Goal: Information Seeking & Learning: Learn about a topic

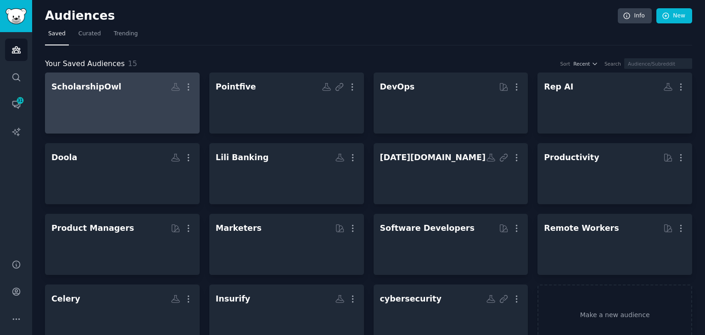
click at [111, 107] on div at bounding box center [122, 111] width 142 height 32
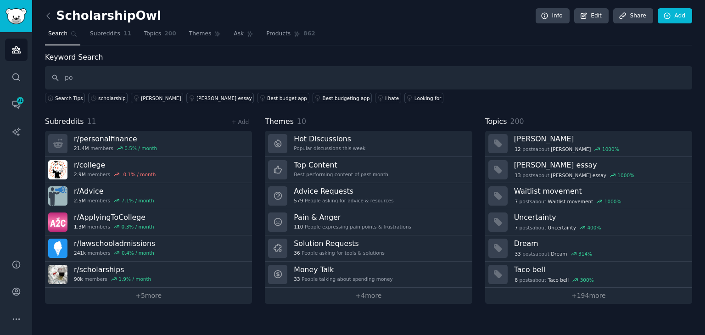
type input "p"
type input "scholarship"
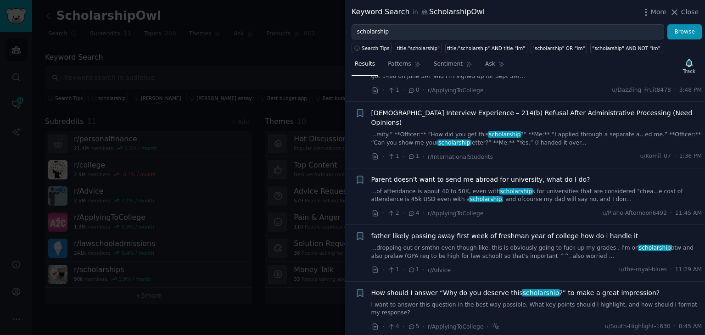
scroll to position [46, 0]
drag, startPoint x: 469, startPoint y: 235, endPoint x: 461, endPoint y: 237, distance: 8.9
click at [461, 244] on link "...dropping out or smthn even though like. this is obviously going to fuck up m…" at bounding box center [536, 252] width 331 height 16
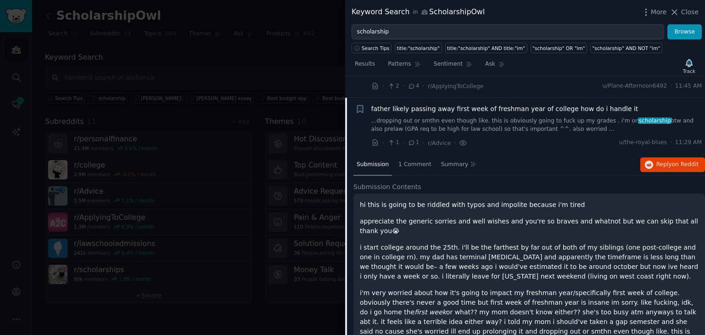
scroll to position [184, 0]
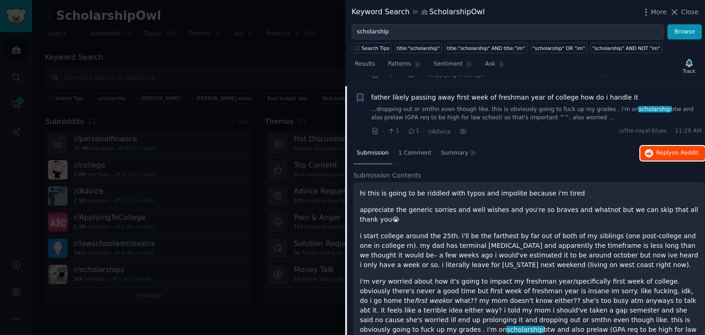
click at [659, 148] on button "Reply on Reddit" at bounding box center [672, 153] width 65 height 15
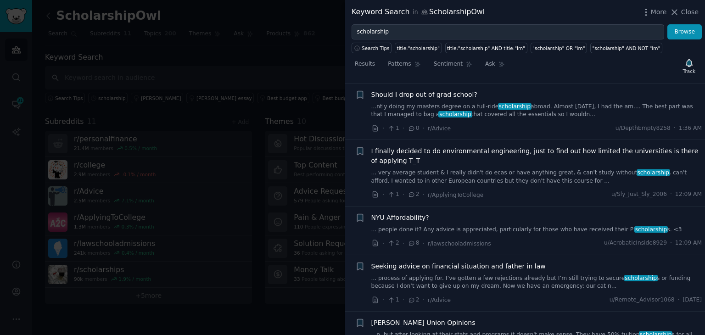
scroll to position [964, 0]
click at [455, 274] on link "... process of applying for. I’ve gotten a few rejections already but I’m still…" at bounding box center [536, 282] width 331 height 16
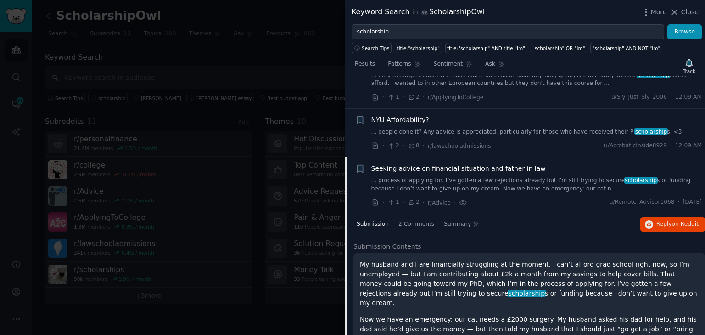
scroll to position [800, 0]
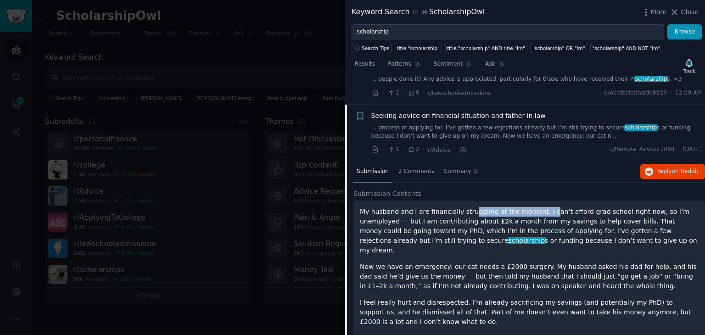
drag, startPoint x: 467, startPoint y: 184, endPoint x: 535, endPoint y: 185, distance: 67.4
click at [535, 207] on p "My husband and I are financially struggling at the moment. I can’t afford grad …" at bounding box center [529, 231] width 339 height 48
click at [492, 298] on p "I feel really hurt and disrespected. I’m already sacrificing my savings (and po…" at bounding box center [529, 312] width 339 height 29
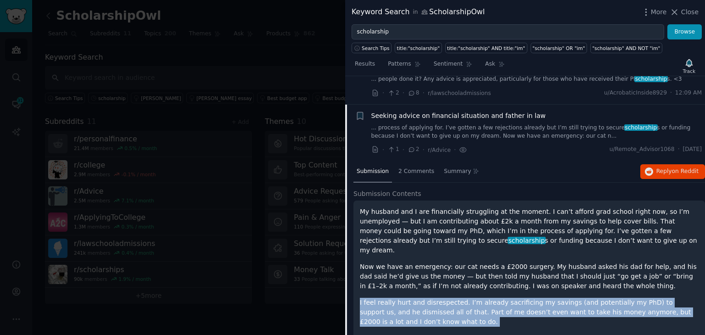
click at [492, 298] on p "I feel really hurt and disrespected. I’m already sacrificing my savings (and po…" at bounding box center [529, 312] width 339 height 29
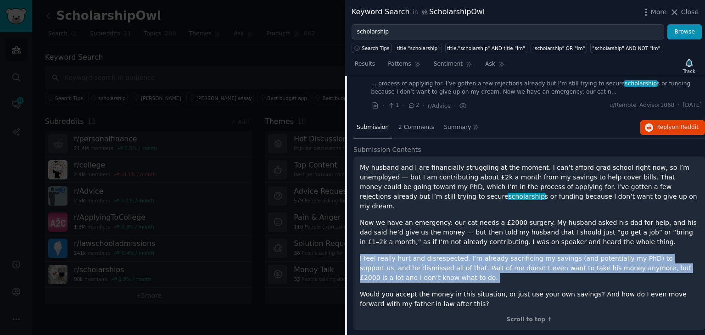
scroll to position [846, 0]
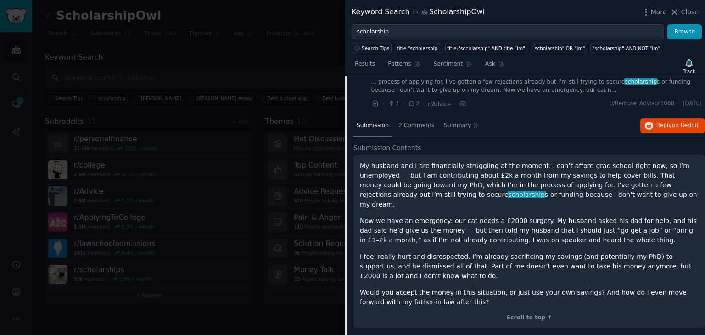
click at [395, 288] on p "Would you accept the money in this situation, or just use your own savings? And…" at bounding box center [529, 297] width 339 height 19
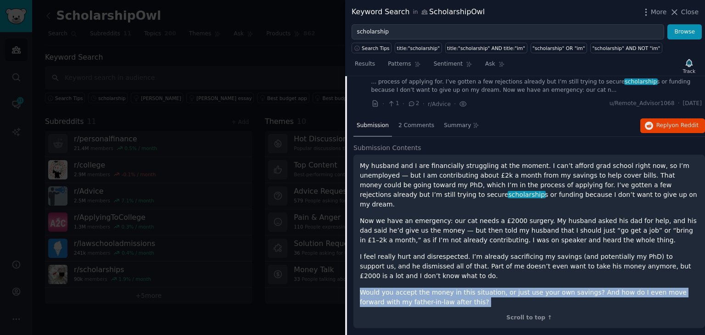
click at [395, 288] on p "Would you accept the money in this situation, or just use your own savings? And…" at bounding box center [529, 297] width 339 height 19
click at [656, 122] on span "Reply on Reddit" at bounding box center [677, 126] width 42 height 8
click at [683, 122] on span "on Reddit" at bounding box center [685, 125] width 27 height 6
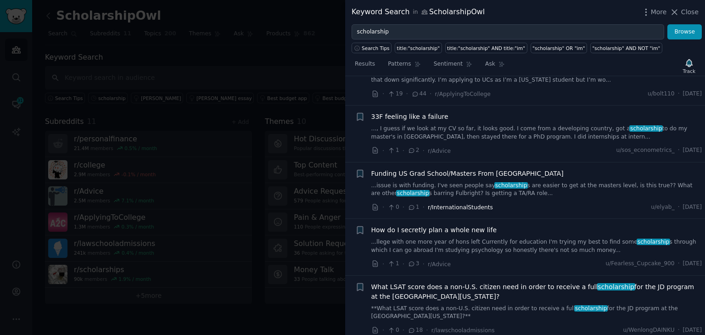
scroll to position [1534, 0]
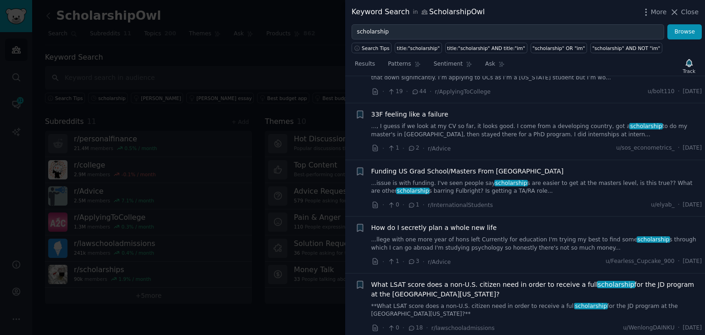
click at [429, 280] on span "What LSAT score does a non-U.S. citizen need in order to receive a full scholar…" at bounding box center [536, 289] width 331 height 19
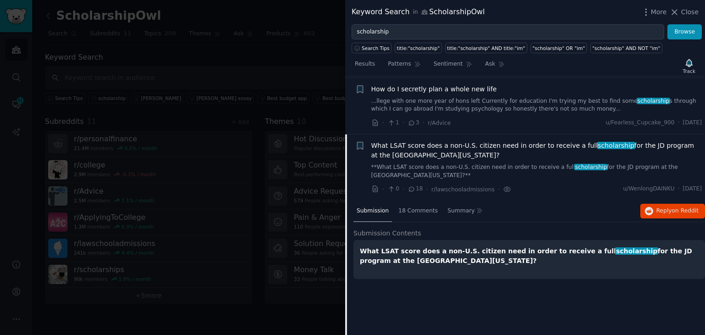
scroll to position [1470, 0]
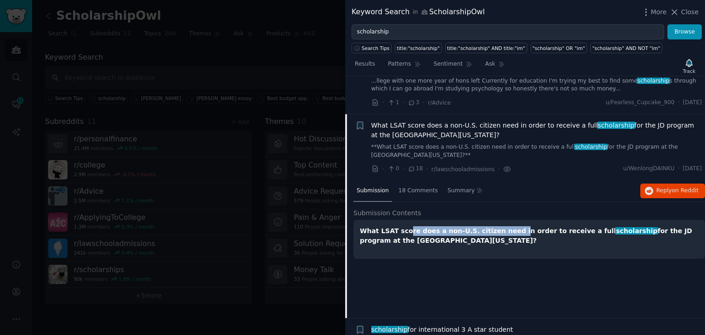
drag, startPoint x: 402, startPoint y: 189, endPoint x: 501, endPoint y: 194, distance: 98.7
click at [501, 227] on strong "What LSAT score does a non-U.S. citizen need in order to receive a full scholar…" at bounding box center [526, 235] width 332 height 17
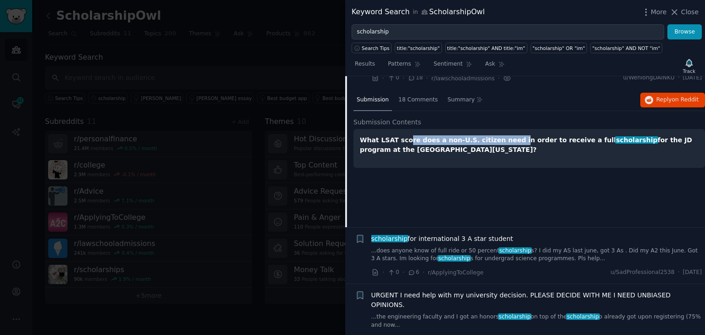
scroll to position [1562, 0]
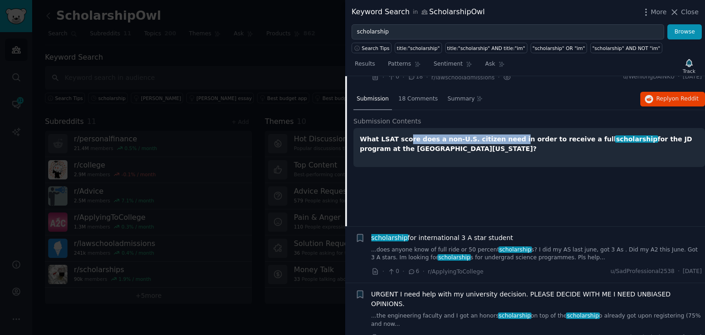
click at [510, 312] on span "scholarship" at bounding box center [514, 315] width 33 height 6
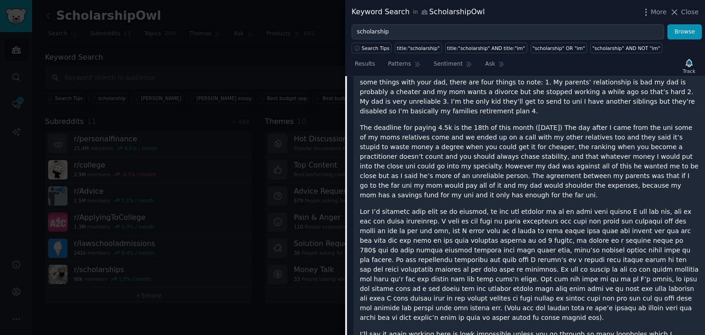
scroll to position [2098, 0]
drag, startPoint x: 404, startPoint y: 288, endPoint x: 520, endPoint y: 294, distance: 116.2
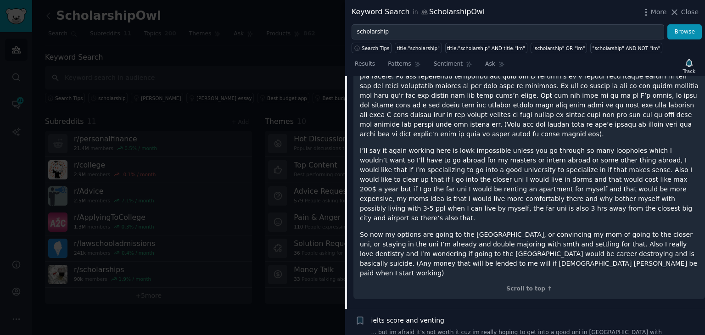
scroll to position [2281, 0]
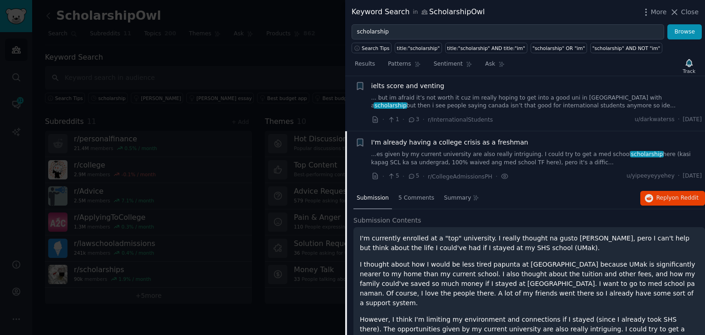
scroll to position [1698, 0]
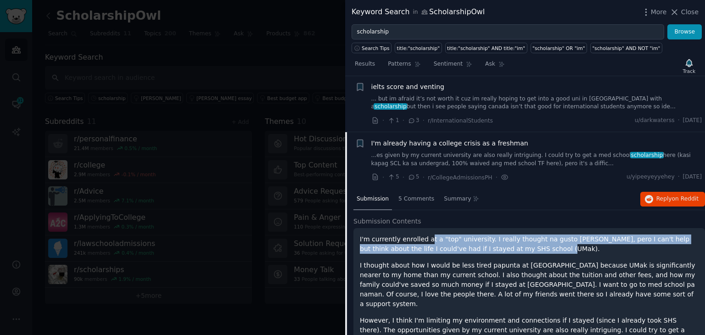
drag, startPoint x: 425, startPoint y: 184, endPoint x: 644, endPoint y: 189, distance: 219.3
click at [644, 234] on p "I'm currently enrolled at a "top" university. I really thought na gusto ko rito…" at bounding box center [529, 243] width 339 height 19
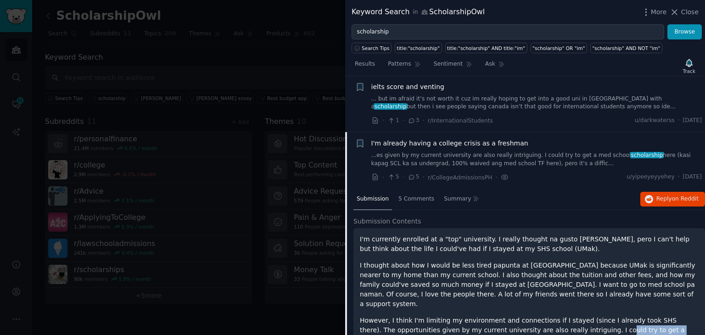
drag, startPoint x: 568, startPoint y: 265, endPoint x: 688, endPoint y: 275, distance: 120.6
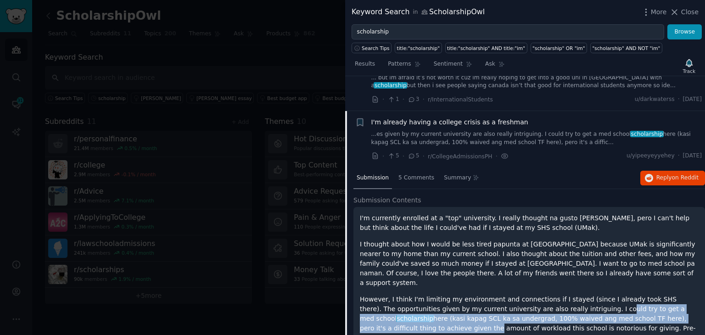
scroll to position [1882, 0]
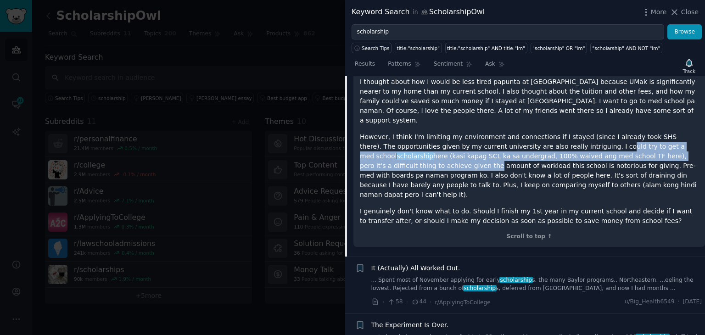
click at [459, 276] on link "... Spent most of November applying for early scholarship s, the many Baylor pr…" at bounding box center [536, 284] width 331 height 16
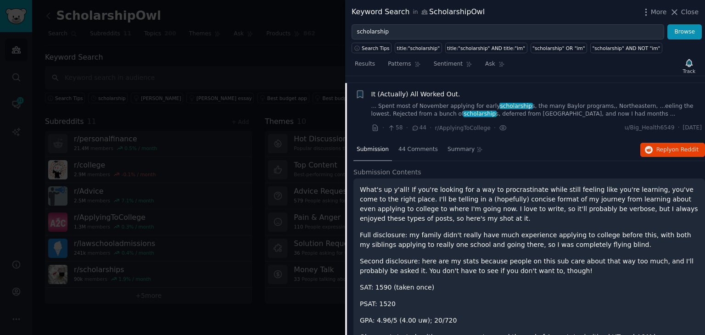
scroll to position [1754, 0]
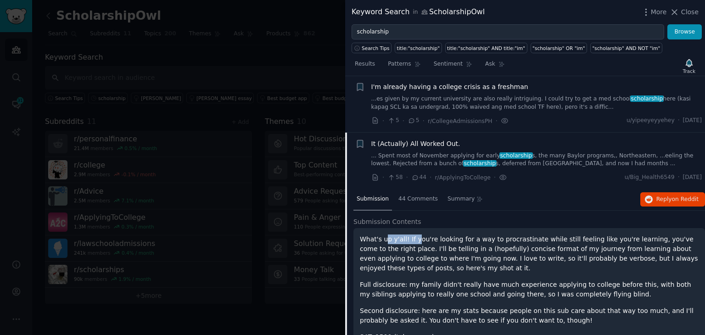
drag, startPoint x: 387, startPoint y: 186, endPoint x: 415, endPoint y: 186, distance: 27.5
click at [413, 234] on p "What's up y'all! If you're looking for a way to procrastinate while still feeli…" at bounding box center [529, 253] width 339 height 39
click at [416, 234] on p "What's up y'all! If you're looking for a way to procrastinate while still feeli…" at bounding box center [529, 253] width 339 height 39
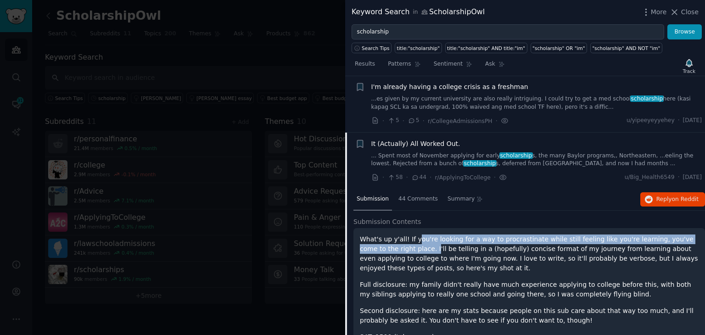
drag, startPoint x: 413, startPoint y: 181, endPoint x: 395, endPoint y: 191, distance: 20.3
click at [395, 234] on p "What's up y'all! If you're looking for a way to procrastinate while still feeli…" at bounding box center [529, 253] width 339 height 39
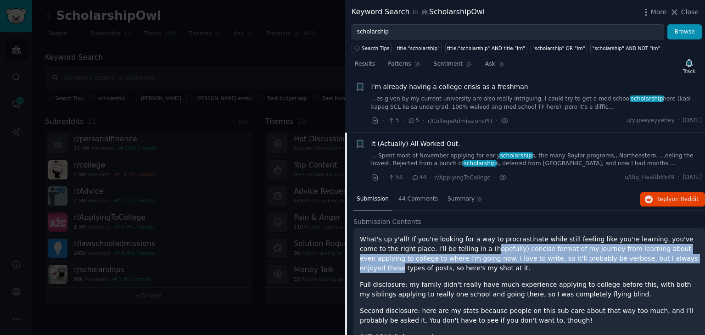
drag, startPoint x: 450, startPoint y: 196, endPoint x: 619, endPoint y: 199, distance: 168.4
click at [619, 234] on p "What's up y'all! If you're looking for a way to procrastinate while still feeli…" at bounding box center [529, 253] width 339 height 39
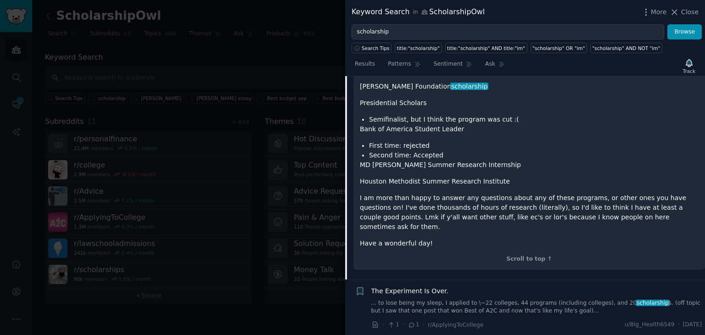
scroll to position [3635, 0]
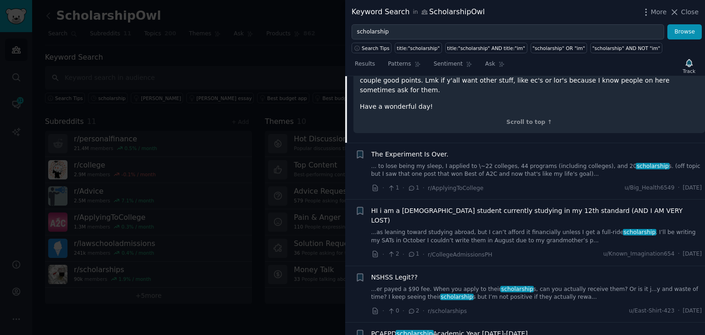
scroll to position [3681, 0]
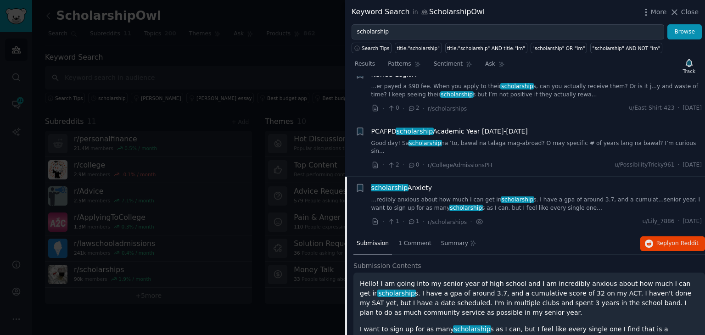
scroll to position [2029, 0]
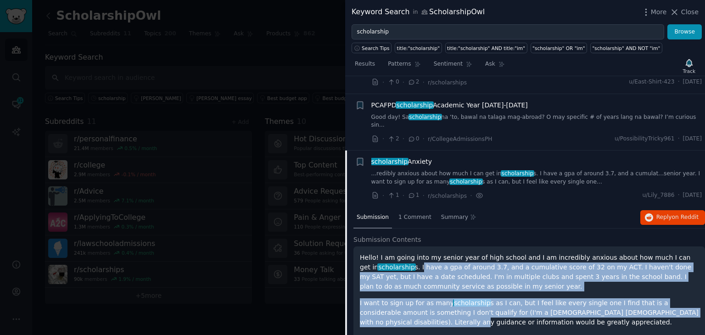
drag, startPoint x: 400, startPoint y: 189, endPoint x: 688, endPoint y: 239, distance: 292.8
click at [688, 253] on div "Hello! I am going into my senior year of high school and I am incredibly anxiou…" at bounding box center [529, 290] width 339 height 74
click at [566, 298] on p "I want to sign up for as many scholarship s as I can, but I feel like every sin…" at bounding box center [529, 312] width 339 height 29
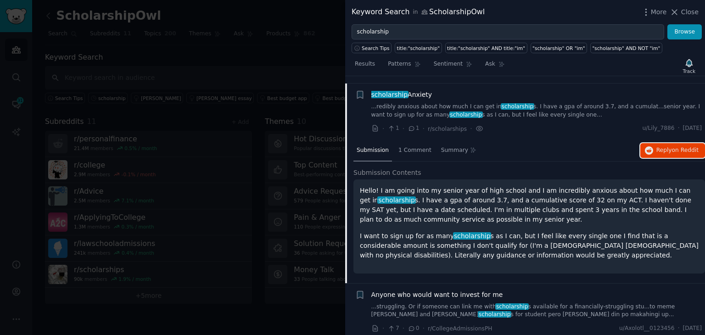
scroll to position [2121, 0]
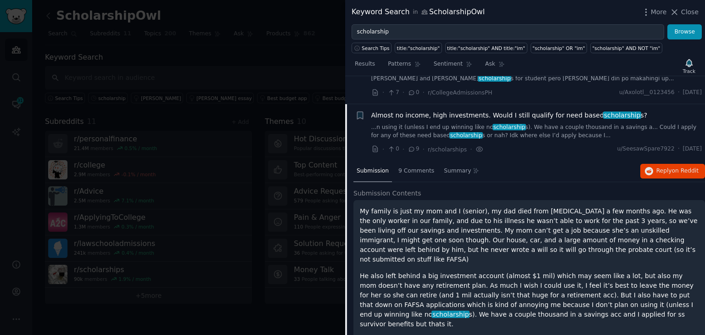
scroll to position [2188, 0]
click at [83, 36] on div at bounding box center [352, 167] width 705 height 335
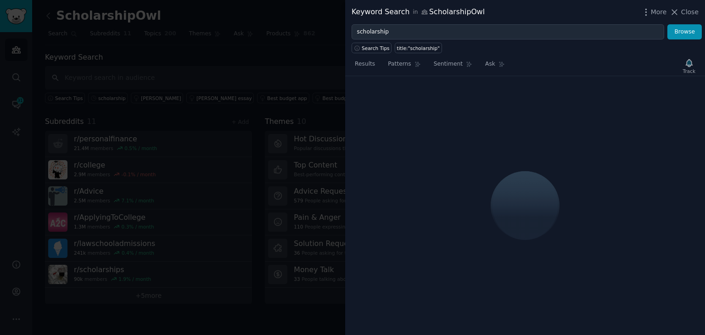
click at [250, 56] on div at bounding box center [352, 167] width 705 height 335
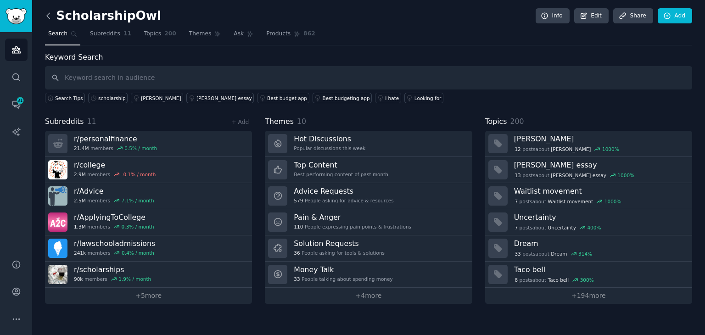
click at [49, 18] on icon at bounding box center [48, 16] width 3 height 6
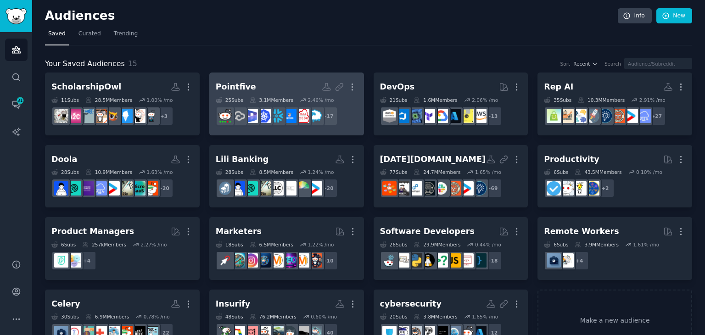
click at [261, 81] on h2 "Pointfive More" at bounding box center [287, 87] width 142 height 16
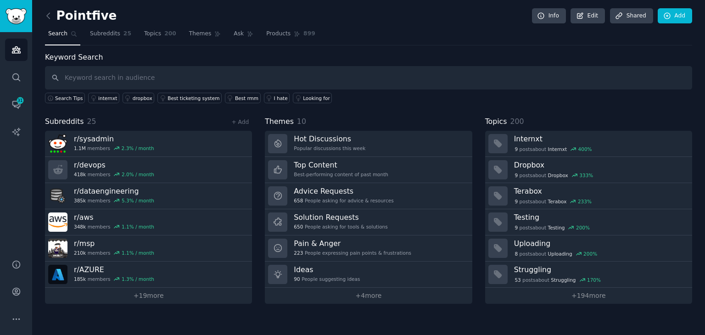
click at [188, 72] on input "text" at bounding box center [368, 77] width 647 height 23
click at [156, 28] on link "Topics 200" at bounding box center [160, 36] width 39 height 19
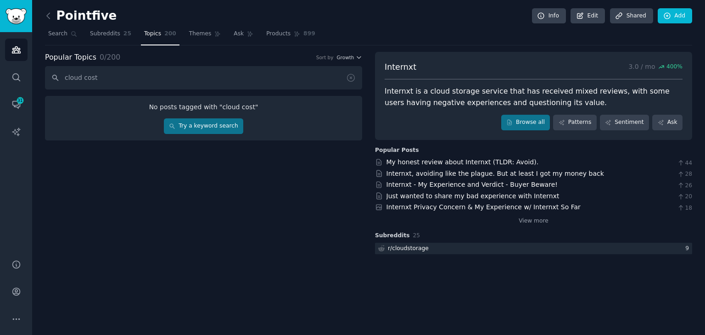
type input "cloud cost"
click at [198, 35] on span "Themes" at bounding box center [200, 34] width 22 height 8
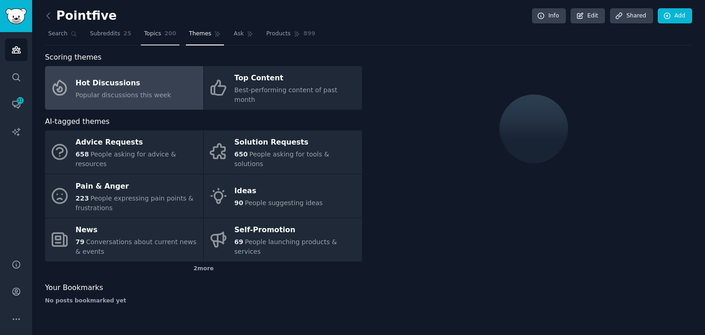
click at [150, 33] on span "Topics" at bounding box center [152, 34] width 17 height 8
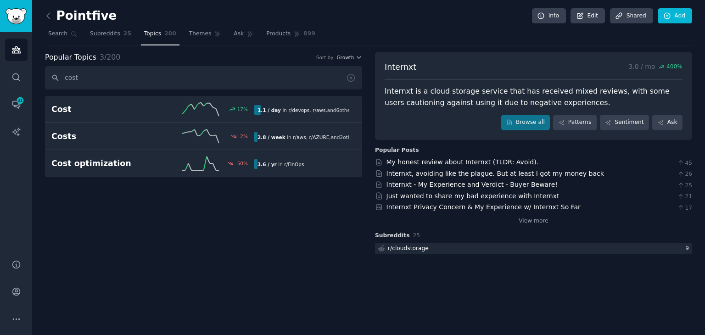
type input "cost"
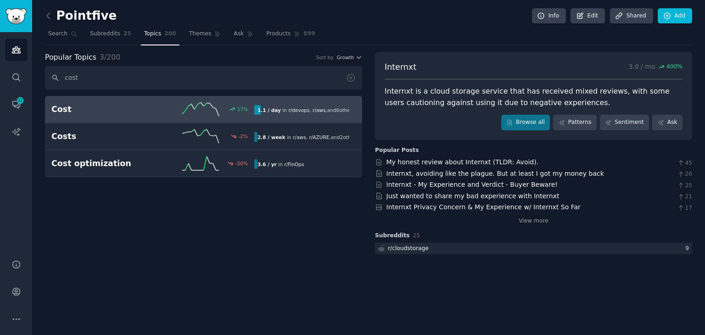
click at [83, 116] on link "Cost 17 % 1.1 / day in r/ devops , r/ aws , and 6 other s" at bounding box center [203, 109] width 317 height 27
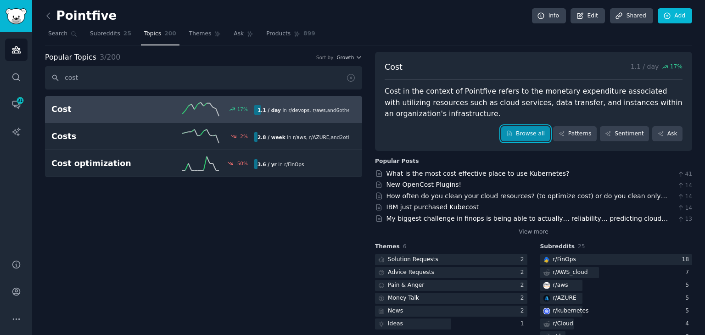
click at [525, 128] on link "Browse all" at bounding box center [525, 134] width 49 height 16
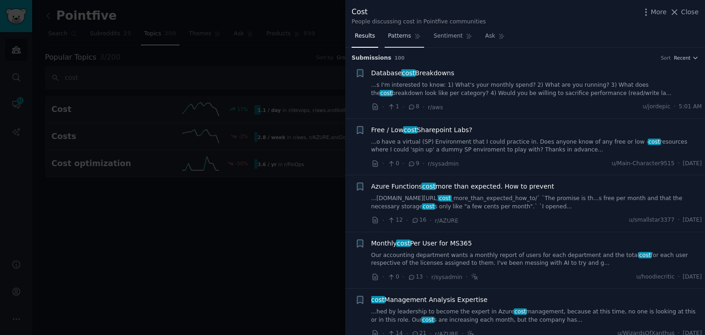
click at [396, 44] on link "Patterns" at bounding box center [403, 38] width 39 height 19
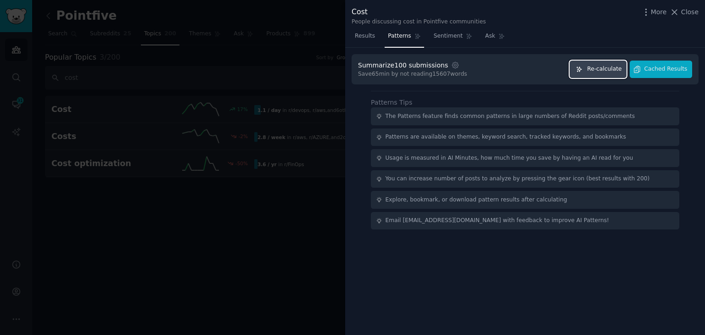
click at [603, 69] on span "Re-calculate" at bounding box center [604, 69] width 34 height 8
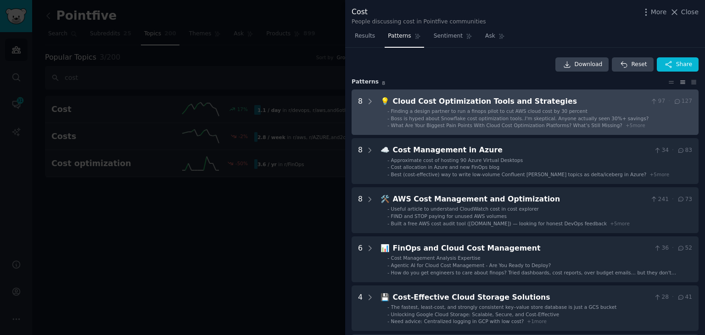
click at [594, 120] on span "Boss is hyped about Snowflake cost optimization tools..I'm skeptical. Anyone ac…" at bounding box center [520, 119] width 258 height 6
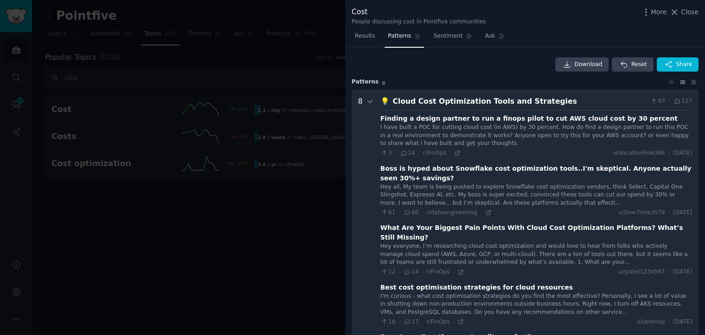
click at [366, 133] on div at bounding box center [370, 326] width 8 height 461
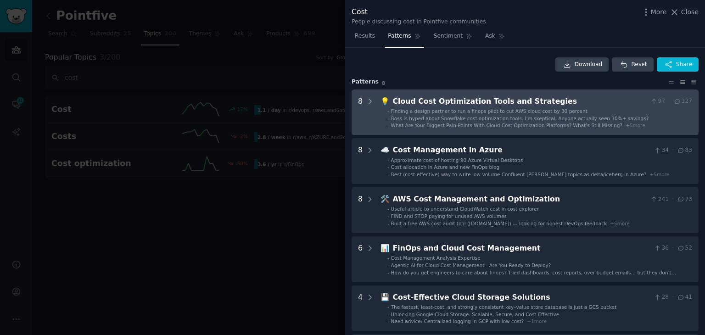
click at [492, 116] on span "Boss is hyped about Snowflake cost optimization tools..I'm skeptical. Anyone ac…" at bounding box center [520, 119] width 258 height 6
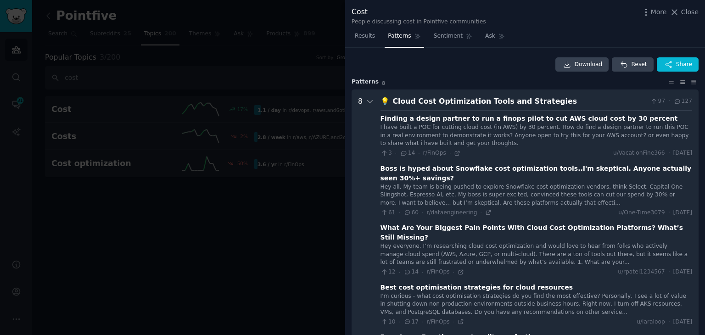
scroll to position [42, 0]
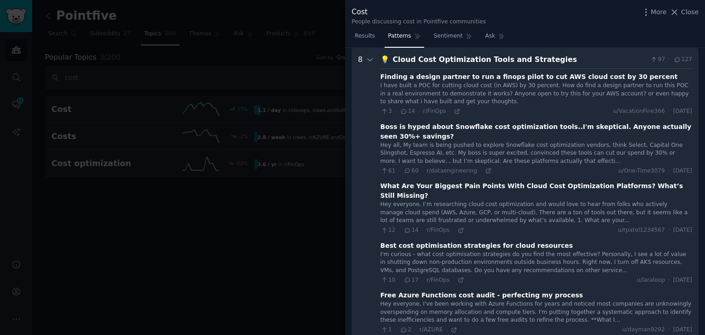
click at [104, 241] on div at bounding box center [352, 167] width 705 height 335
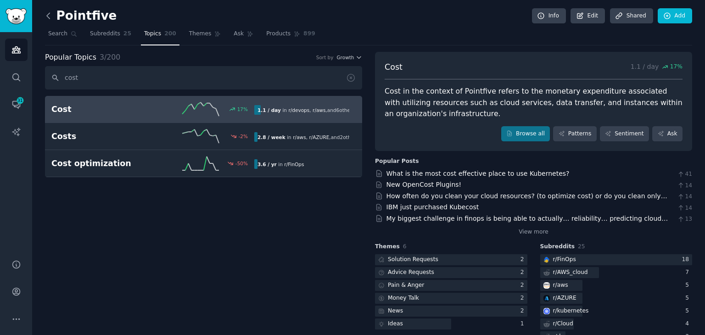
click at [50, 14] on icon at bounding box center [49, 16] width 10 height 10
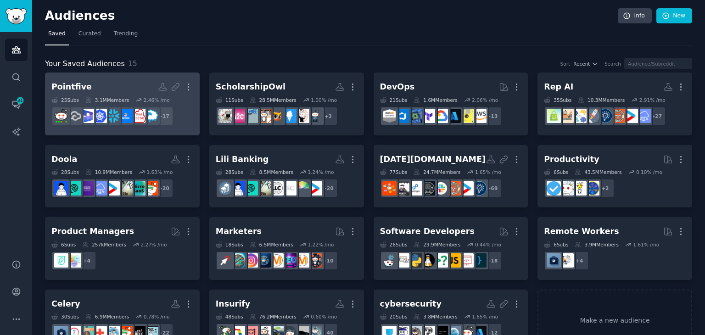
click at [112, 78] on link "Pointfive Shared Report Enabled More 25 Sub s 3.1M Members 2.46 % /mo + 17" at bounding box center [122, 103] width 155 height 63
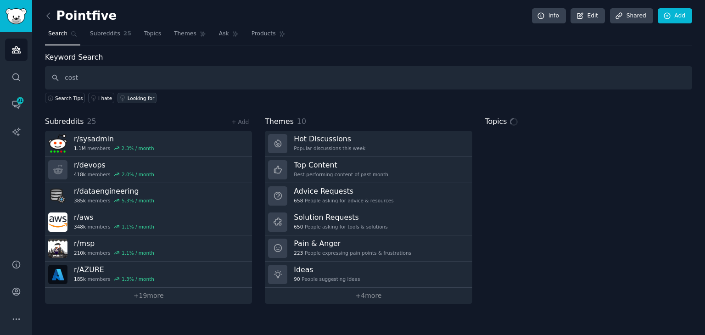
type input "cost"
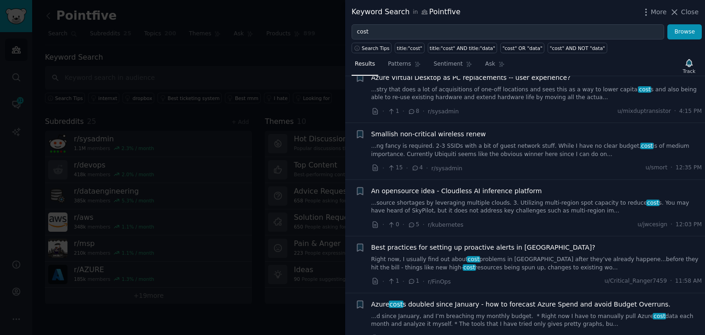
scroll to position [46, 0]
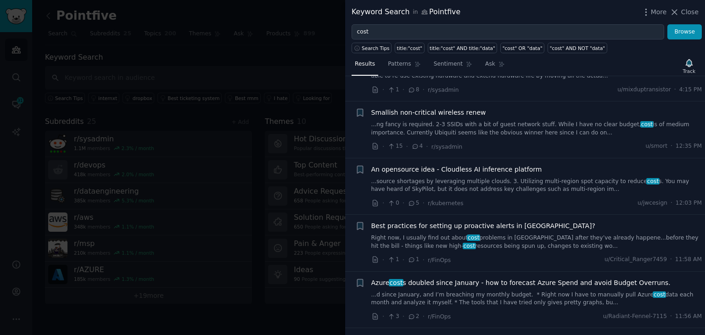
click at [490, 238] on link "Right now, I usually find out about cost problems in Azure after they’ve alread…" at bounding box center [536, 242] width 331 height 16
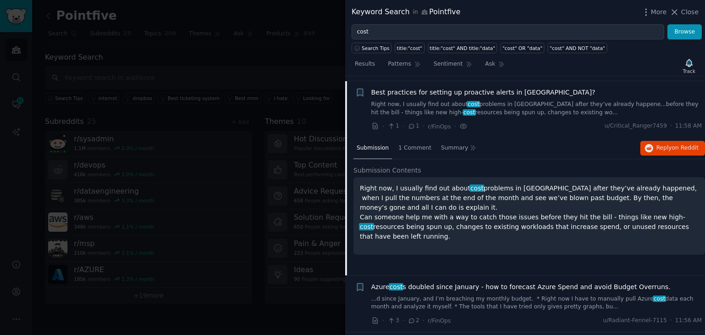
scroll to position [184, 0]
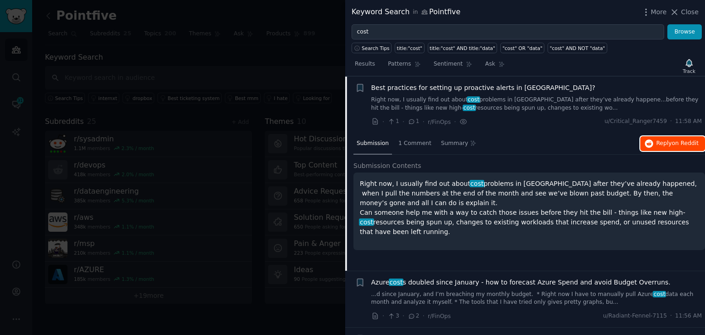
click at [666, 142] on span "Reply on Reddit" at bounding box center [677, 143] width 42 height 8
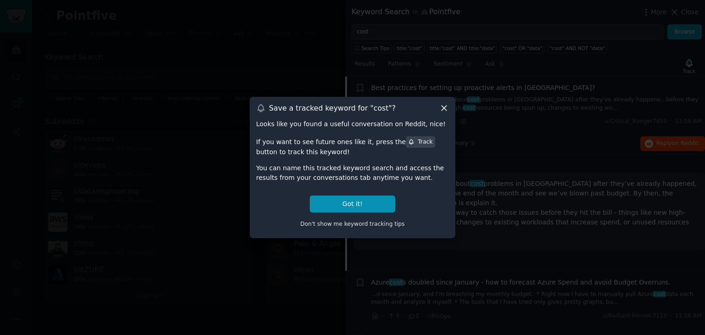
click at [442, 107] on icon at bounding box center [443, 108] width 5 height 5
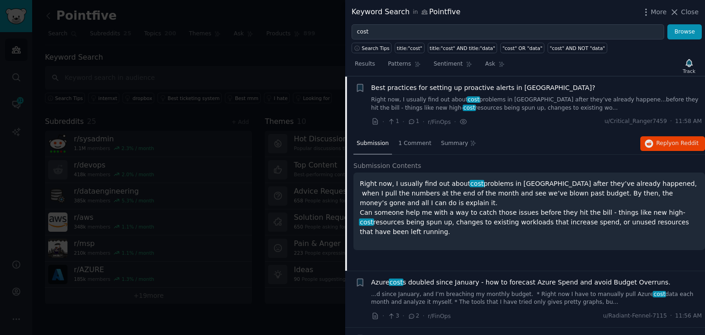
click at [528, 290] on link "...d since January, and I’m breaching my monthly budget. * Right now I have to …" at bounding box center [536, 298] width 331 height 16
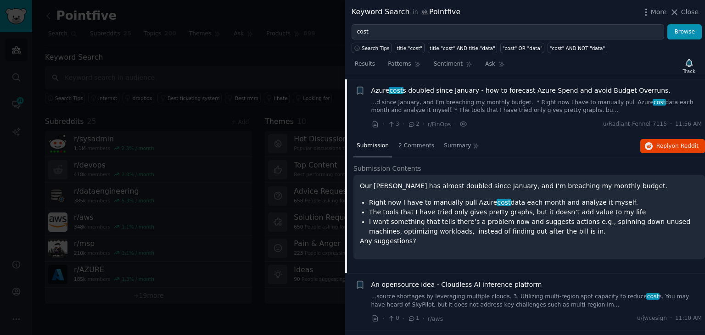
scroll to position [240, 0]
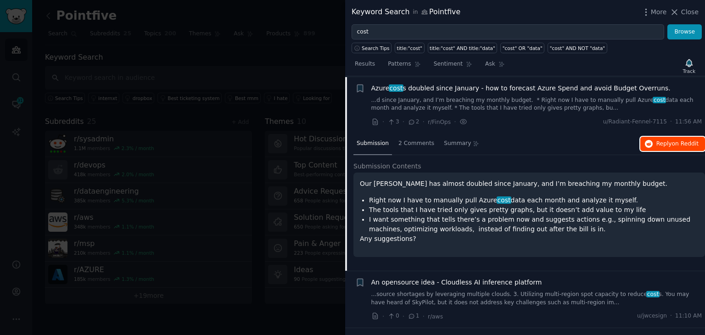
click at [650, 142] on icon "button" at bounding box center [648, 144] width 8 height 8
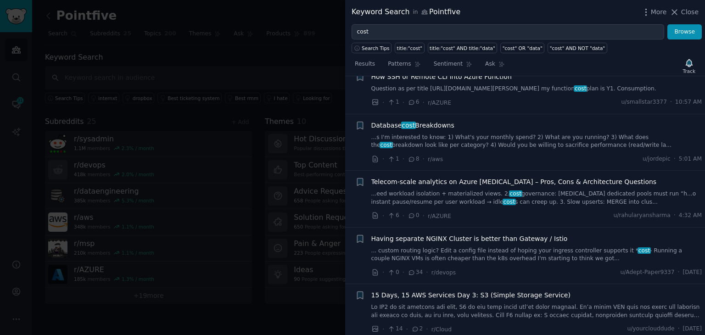
scroll to position [561, 0]
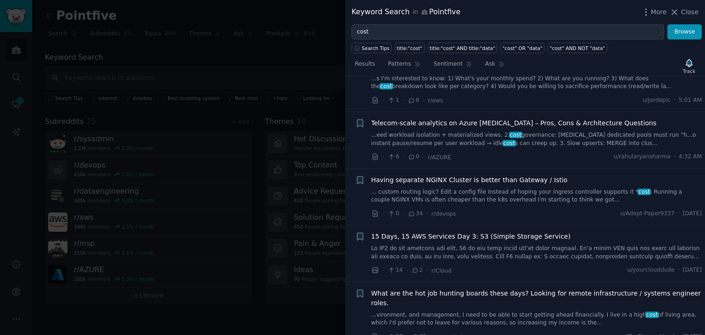
drag, startPoint x: 456, startPoint y: 263, endPoint x: 449, endPoint y: 265, distance: 7.3
click at [449, 261] on link at bounding box center [536, 252] width 331 height 16
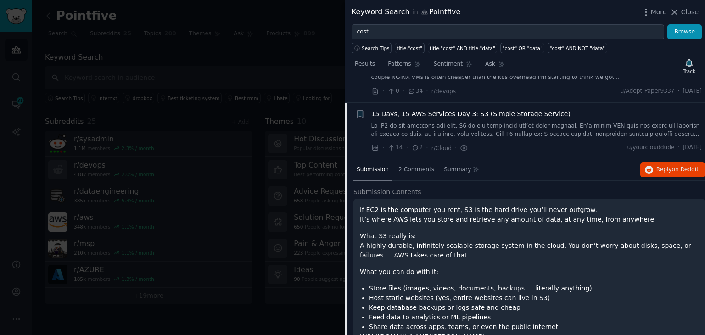
scroll to position [580, 0]
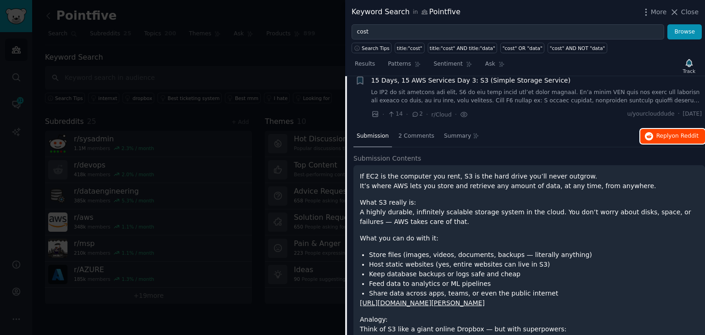
click at [657, 140] on span "Reply on Reddit" at bounding box center [677, 136] width 42 height 8
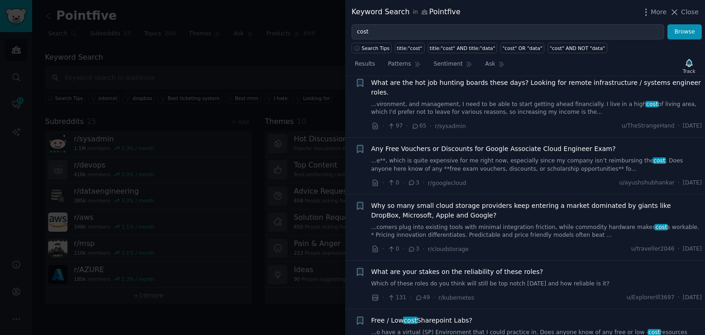
scroll to position [1222, 0]
drag, startPoint x: 531, startPoint y: 240, endPoint x: 486, endPoint y: 239, distance: 45.0
click at [486, 239] on link "...comers plug into existing tools with minimal integration friction, while com…" at bounding box center [536, 231] width 331 height 16
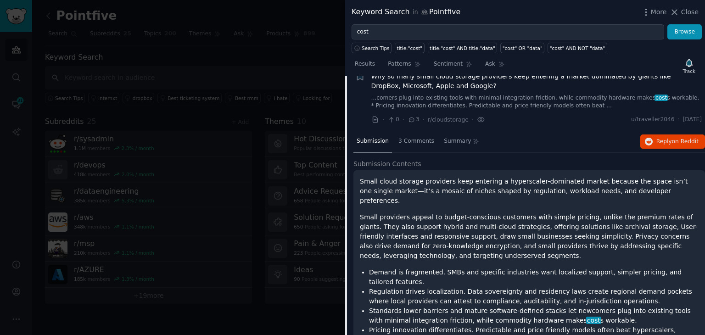
scroll to position [749, 0]
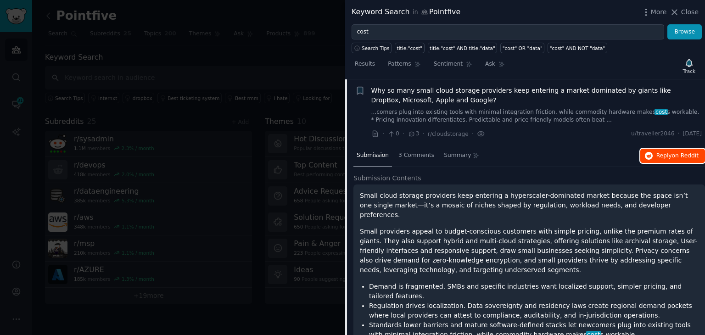
click at [652, 152] on icon "button" at bounding box center [648, 156] width 8 height 8
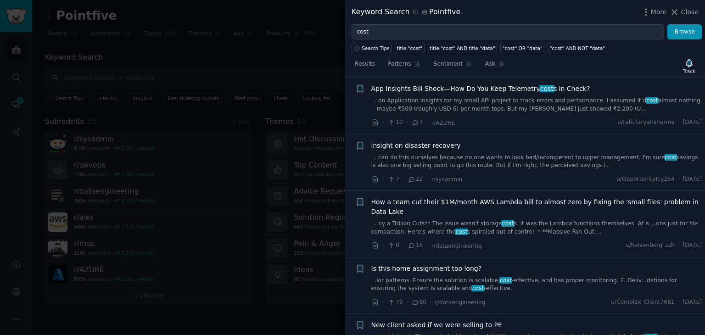
scroll to position [1392, 0]
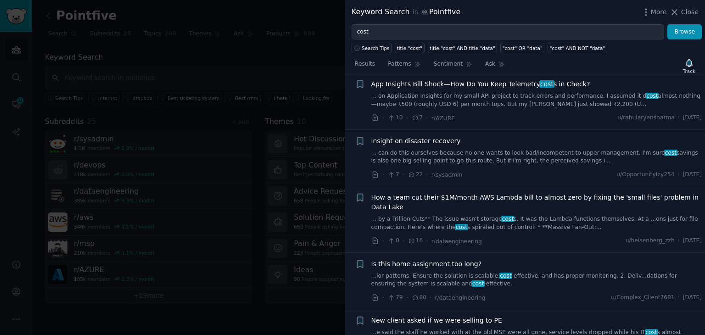
click at [505, 215] on link "... by a Trillion Cuts** The issue wasn't storage cost s. It was the Lambda fun…" at bounding box center [536, 223] width 331 height 16
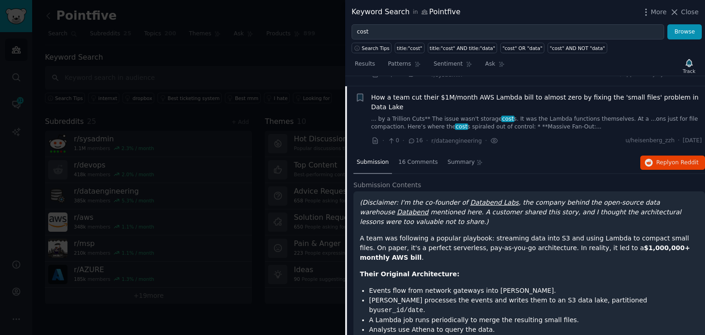
scroll to position [1260, 0]
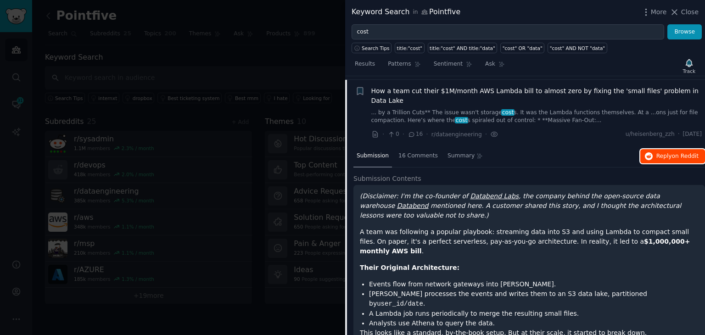
click at [657, 152] on span "Reply on Reddit" at bounding box center [677, 156] width 42 height 8
